Goal: Information Seeking & Learning: Check status

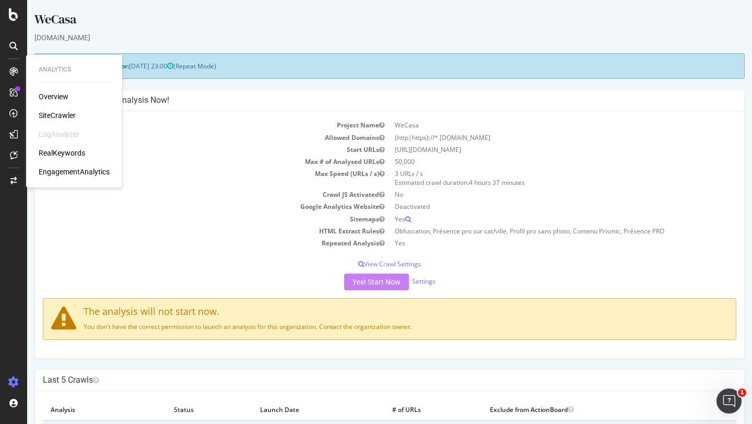
click at [5, 81] on div at bounding box center [13, 73] width 25 height 21
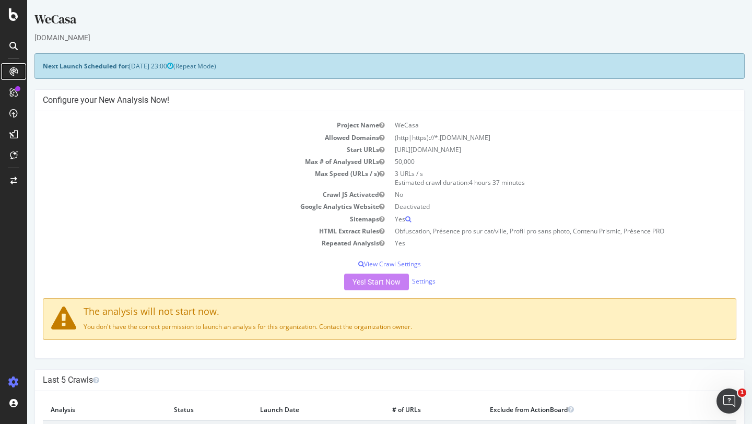
click at [6, 75] on div at bounding box center [13, 71] width 17 height 17
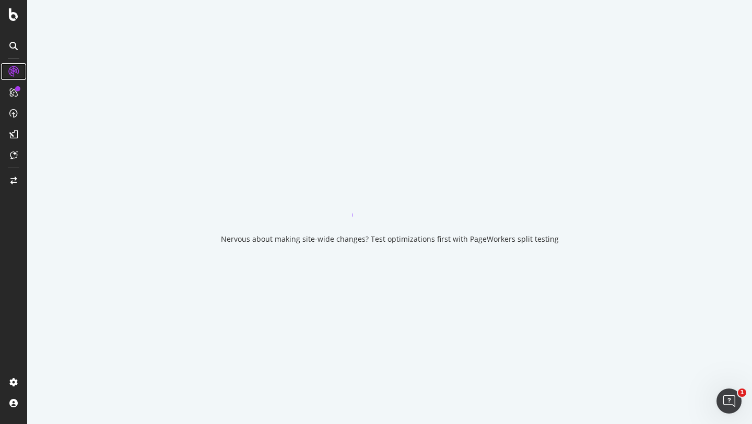
click at [15, 72] on icon at bounding box center [13, 71] width 10 height 10
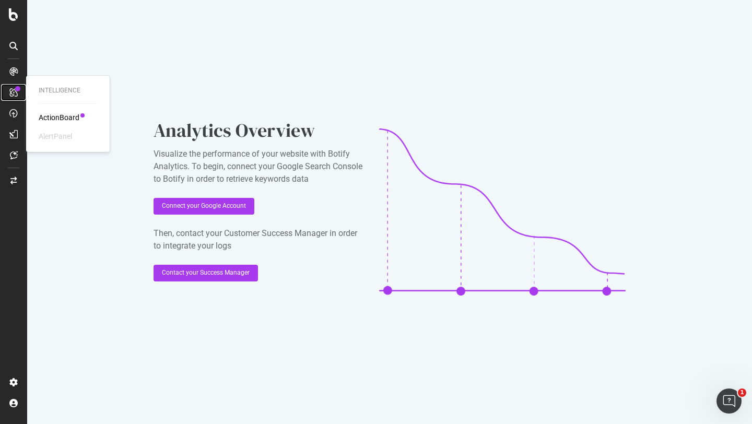
click at [18, 95] on div at bounding box center [13, 92] width 17 height 17
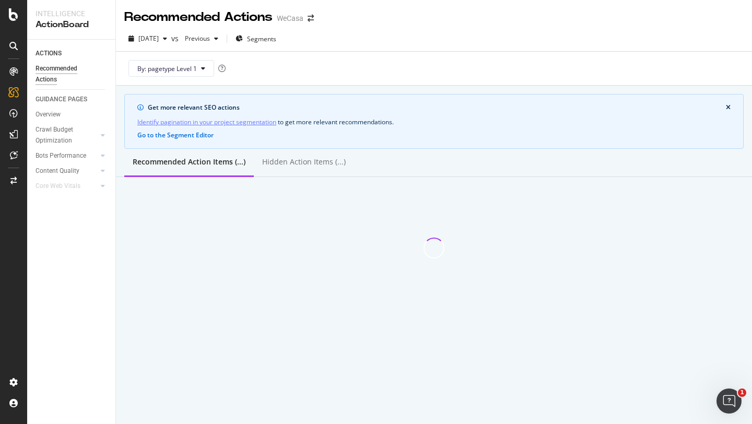
click at [11, 44] on icon at bounding box center [13, 46] width 8 height 8
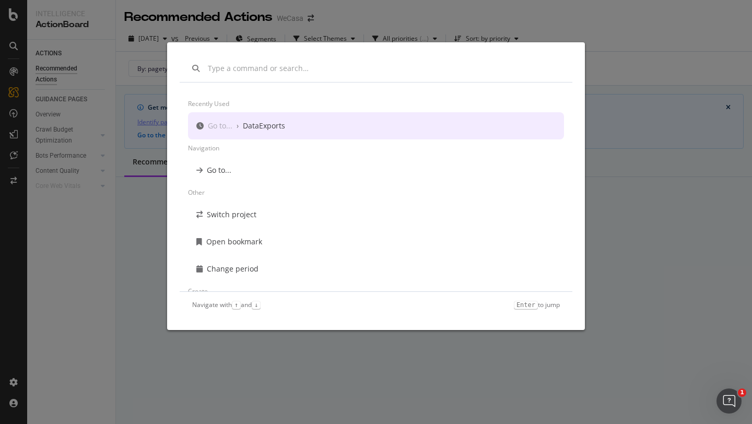
click at [40, 106] on div "Recently used Go to... › DataExports Navigation Go to... Other Switch project O…" at bounding box center [376, 212] width 752 height 424
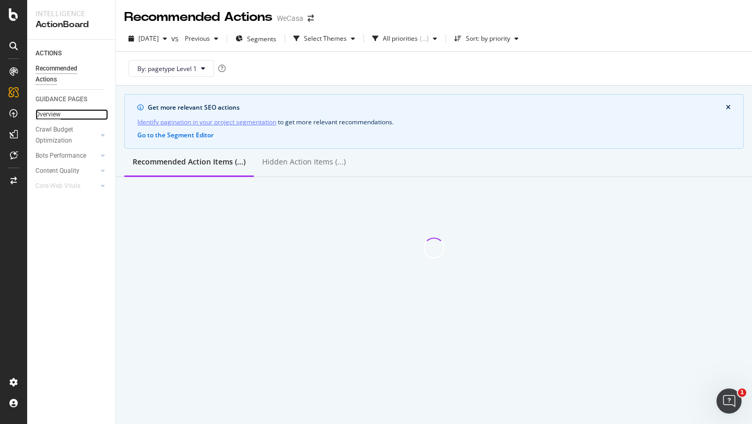
click at [53, 115] on div "Overview" at bounding box center [48, 114] width 25 height 11
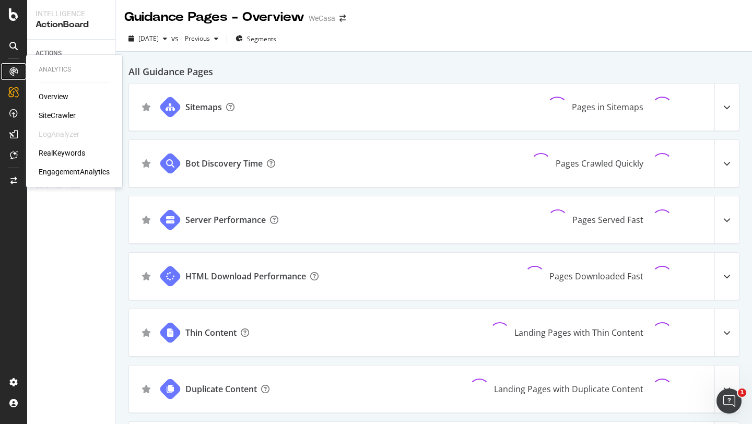
click at [18, 77] on div at bounding box center [13, 71] width 17 height 17
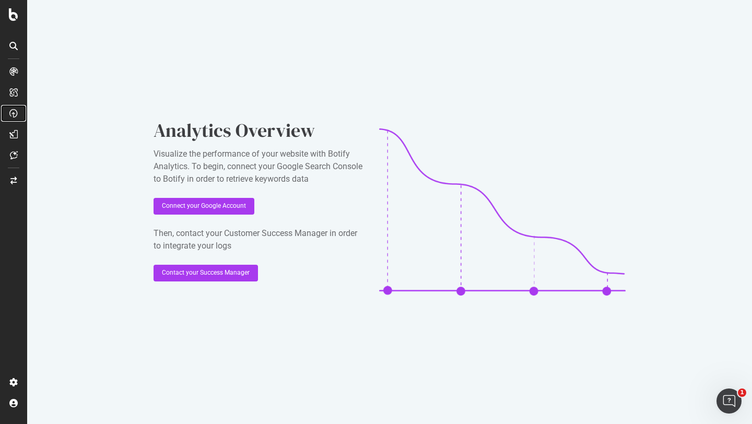
click at [13, 110] on icon at bounding box center [13, 113] width 8 height 8
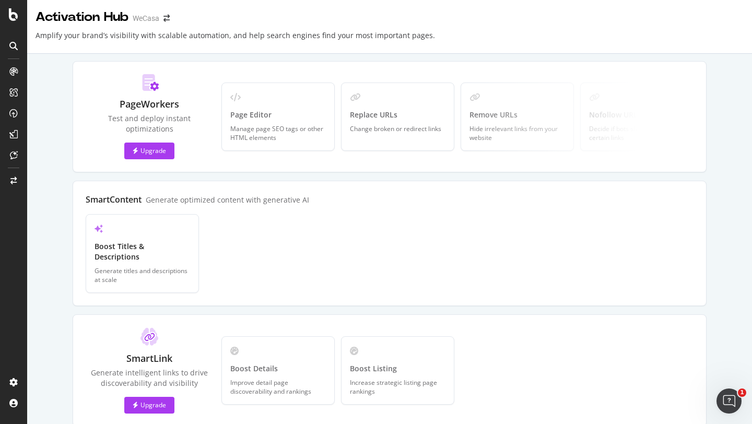
click at [11, 37] on div at bounding box center [13, 212] width 27 height 424
click at [11, 48] on icon at bounding box center [13, 46] width 8 height 8
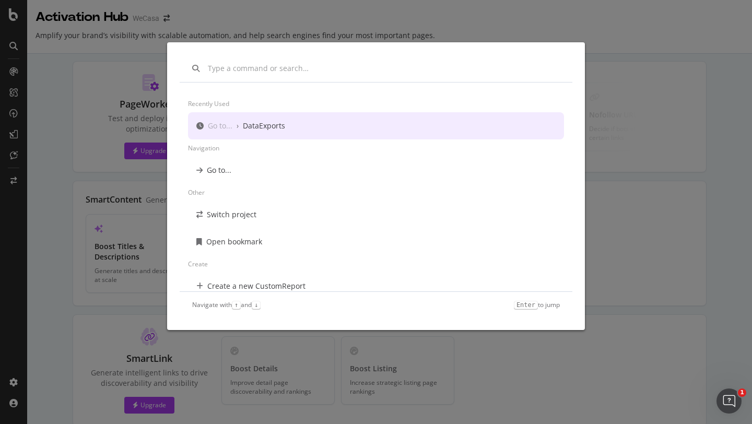
click at [27, 71] on div "Recently used Go to... › DataExports Navigation Go to... Other Switch project O…" at bounding box center [376, 212] width 752 height 424
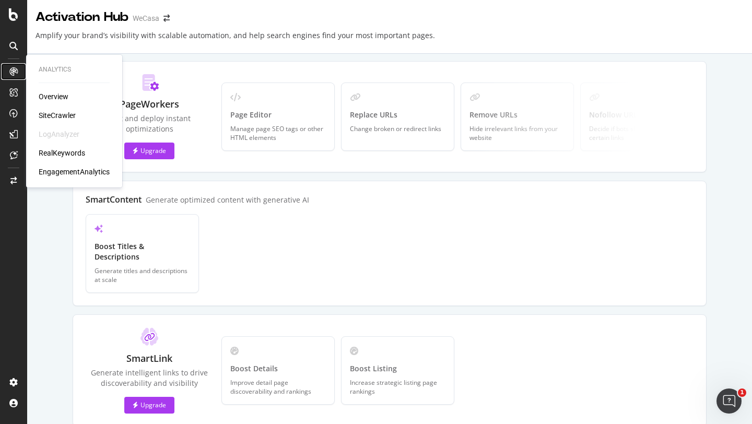
click at [13, 73] on icon at bounding box center [13, 71] width 8 height 8
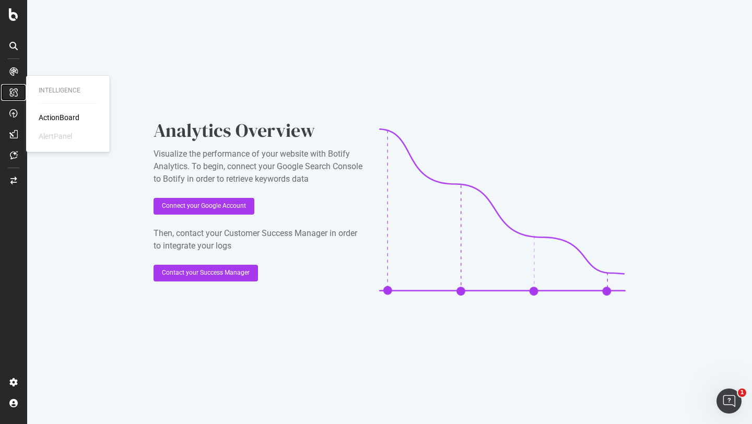
click at [13, 98] on div at bounding box center [13, 92] width 17 height 17
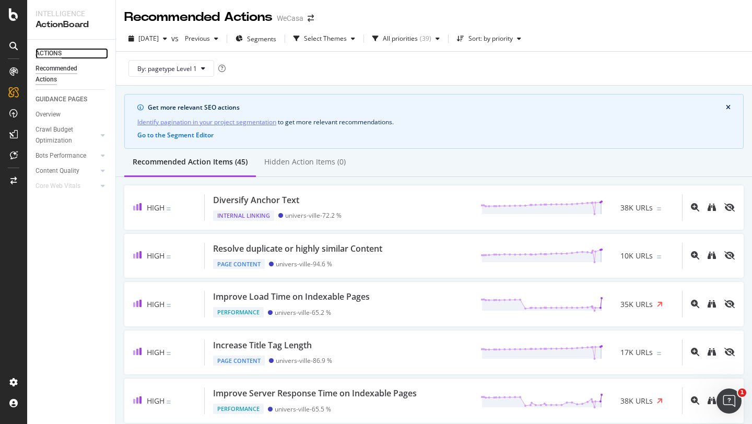
click at [53, 48] on div "ACTIONS" at bounding box center [49, 53] width 26 height 11
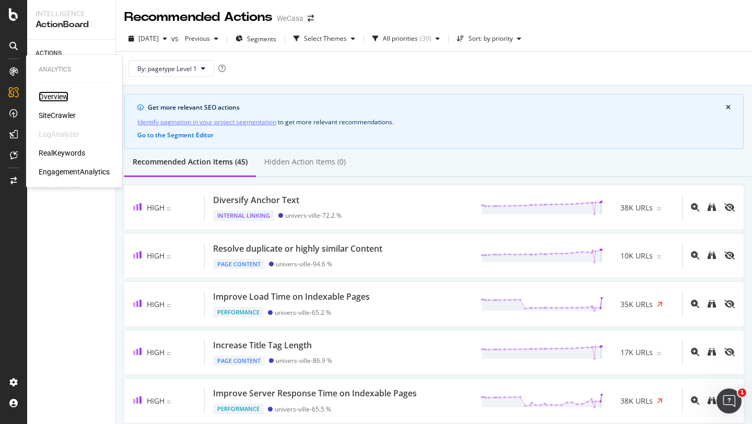
click at [63, 100] on div "Overview" at bounding box center [54, 96] width 30 height 10
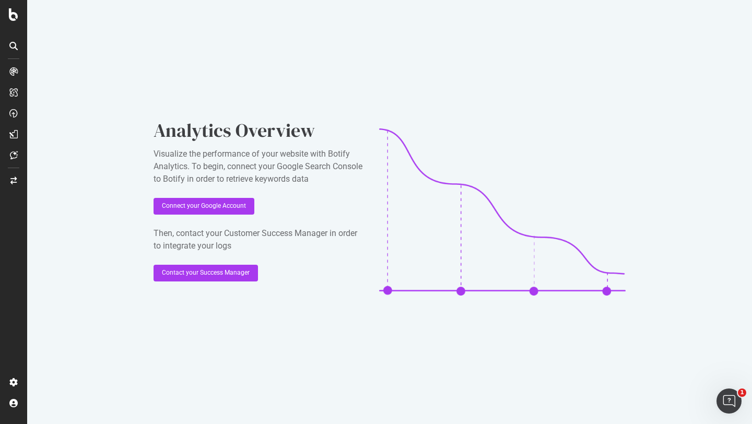
click at [11, 41] on div at bounding box center [13, 46] width 17 height 17
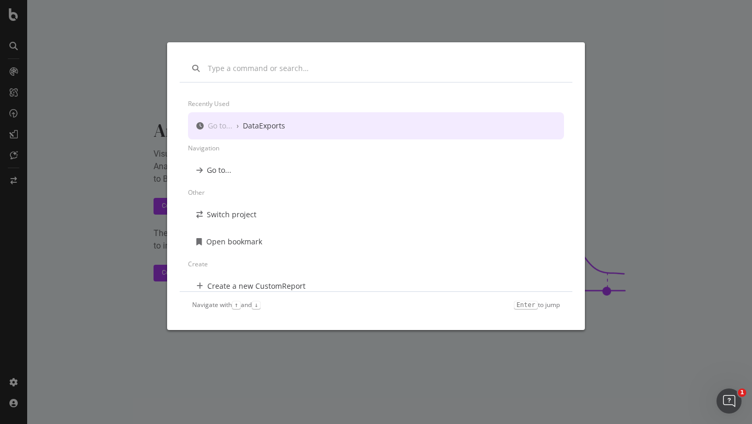
click at [11, 41] on div "Recently used Go to... › DataExports Navigation Go to... Other Switch project O…" at bounding box center [376, 212] width 752 height 424
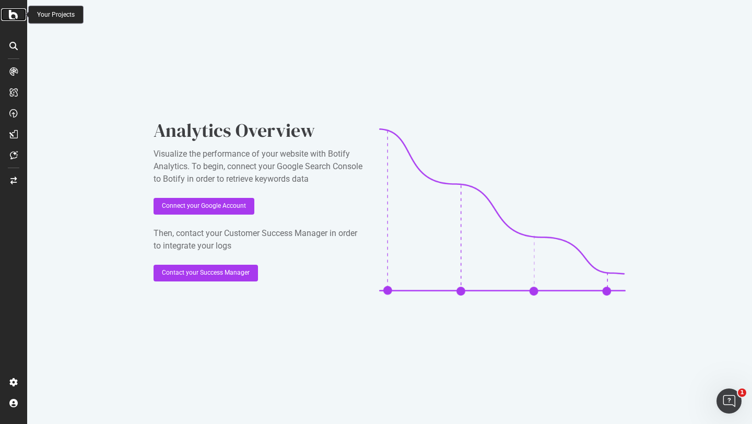
click at [13, 16] on icon at bounding box center [13, 14] width 9 height 13
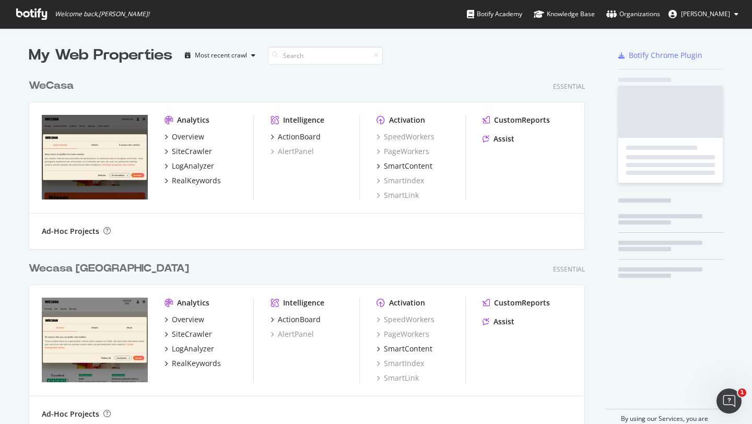
scroll to position [424, 752]
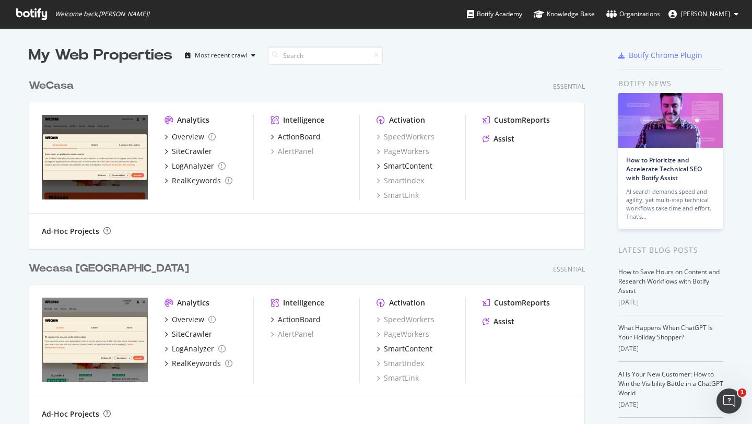
click at [49, 85] on div "WeCasa" at bounding box center [51, 85] width 45 height 15
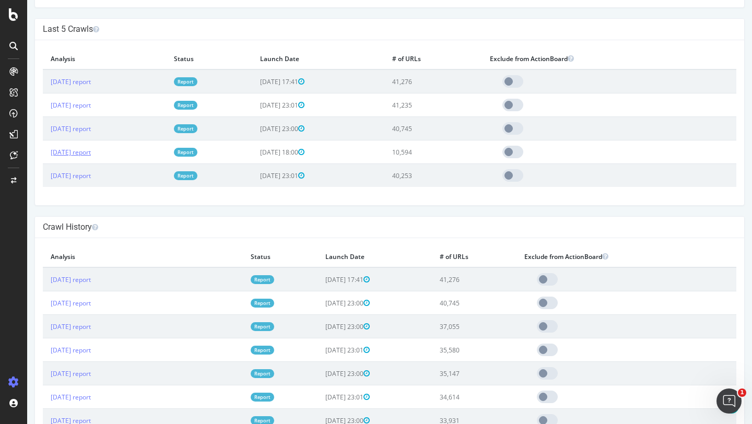
scroll to position [320, 0]
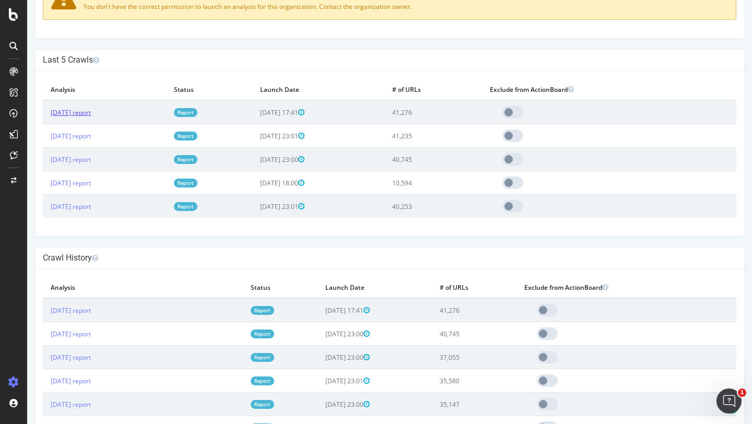
click at [87, 116] on link "[DATE] report" at bounding box center [71, 112] width 40 height 9
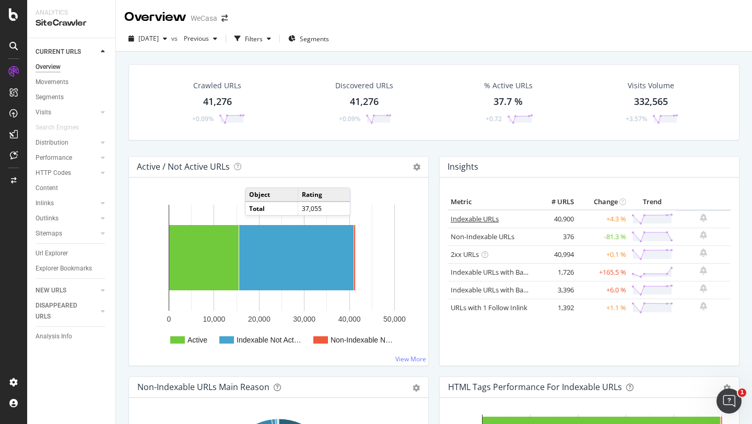
click at [489, 217] on link "Indexable URLs" at bounding box center [475, 218] width 48 height 9
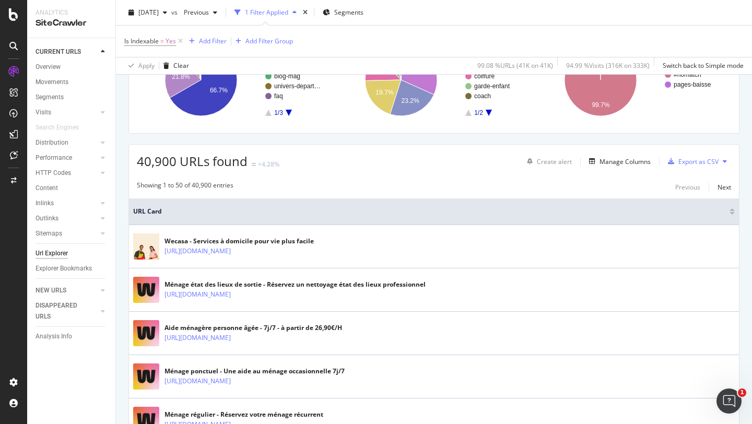
scroll to position [156, 0]
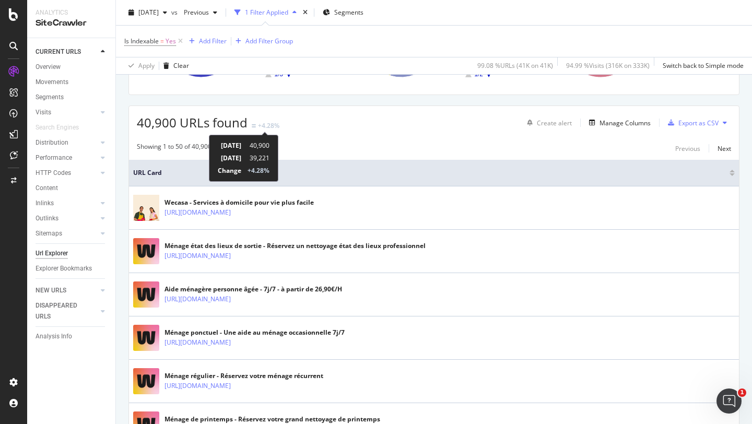
click at [258, 125] on div "+4.28%" at bounding box center [268, 125] width 21 height 9
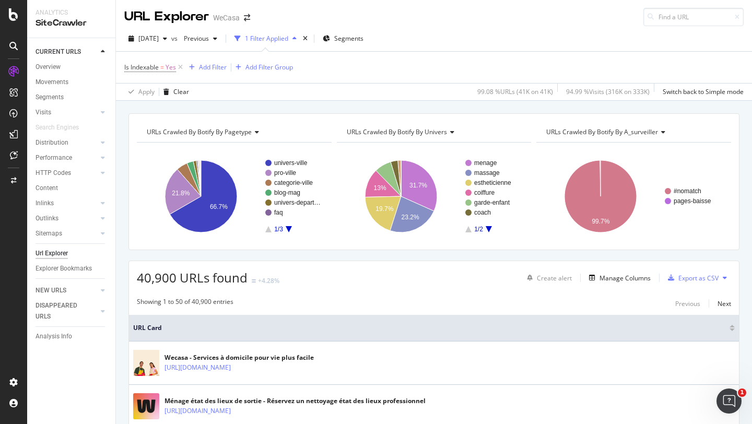
scroll to position [0, 0]
click at [304, 184] on text "categorie-ville" at bounding box center [293, 183] width 39 height 7
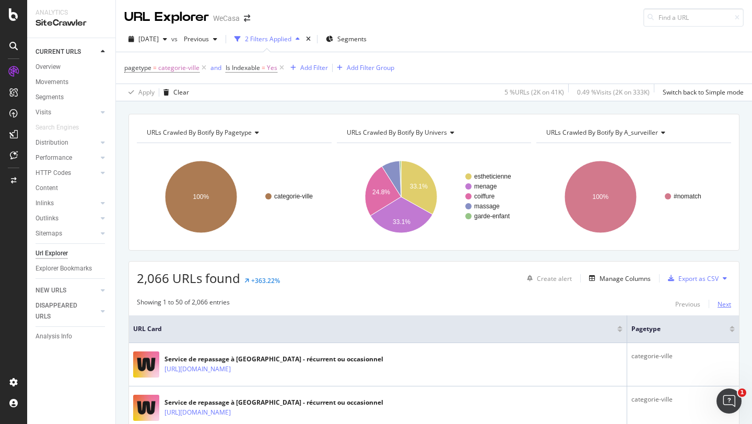
click at [719, 300] on div "Next" at bounding box center [725, 304] width 14 height 9
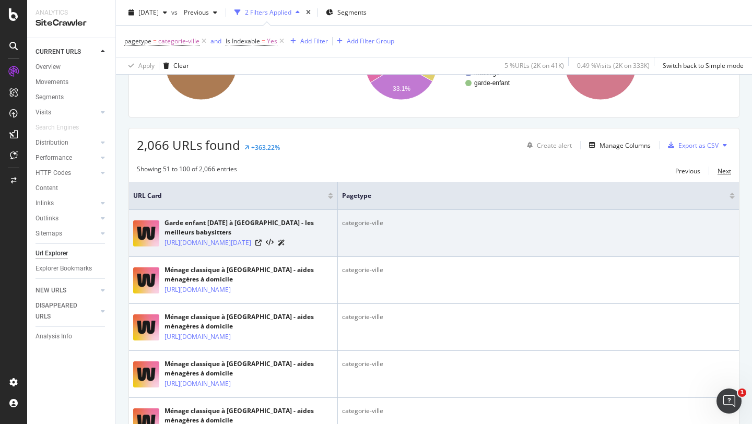
scroll to position [200, 0]
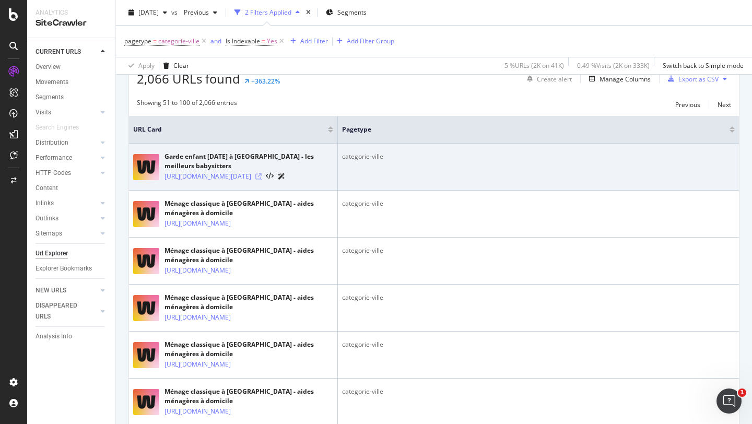
click at [262, 180] on icon at bounding box center [258, 176] width 6 height 6
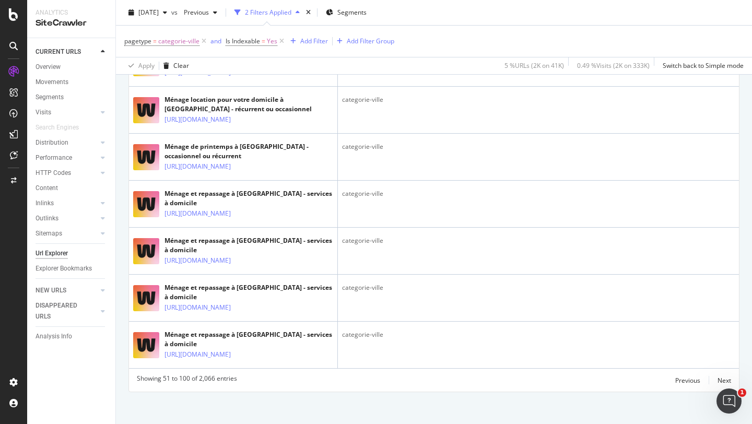
scroll to position [2389, 0]
